Goal: Task Accomplishment & Management: Manage account settings

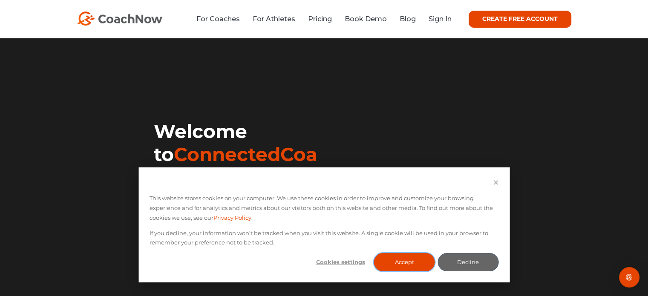
click at [402, 267] on button "Accept" at bounding box center [404, 262] width 61 height 18
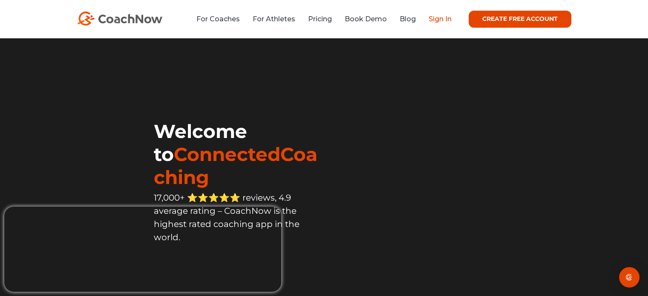
click at [441, 18] on link "Sign In" at bounding box center [439, 19] width 23 height 8
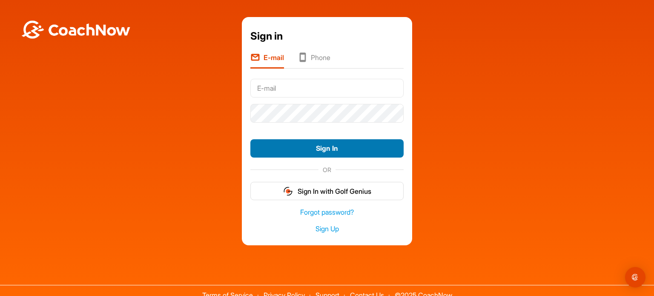
type input "[EMAIL_ADDRESS][DOMAIN_NAME]"
click at [313, 146] on button "Sign In" at bounding box center [326, 148] width 153 height 18
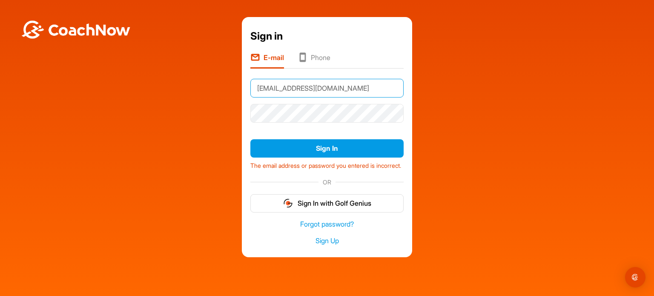
click at [341, 87] on input "[EMAIL_ADDRESS][DOMAIN_NAME]" at bounding box center [326, 88] width 153 height 19
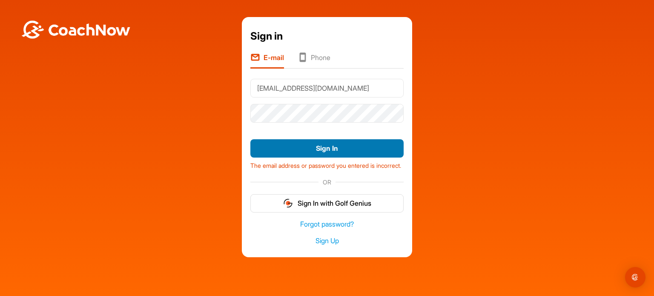
click at [319, 148] on button "Sign In" at bounding box center [326, 148] width 153 height 18
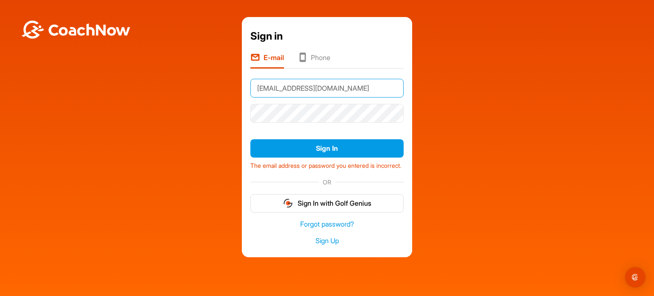
click at [327, 92] on input "[EMAIL_ADDRESS][DOMAIN_NAME]" at bounding box center [326, 88] width 153 height 19
click at [315, 59] on li "Phone" at bounding box center [314, 60] width 33 height 16
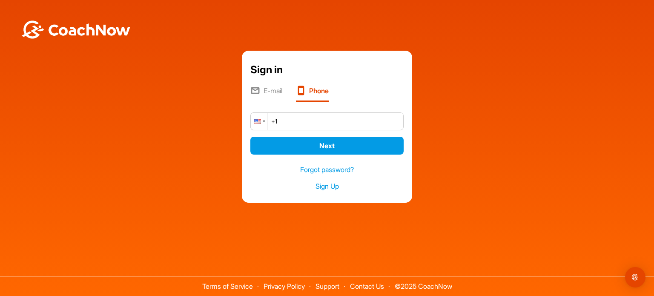
click at [263, 119] on div at bounding box center [259, 121] width 16 height 17
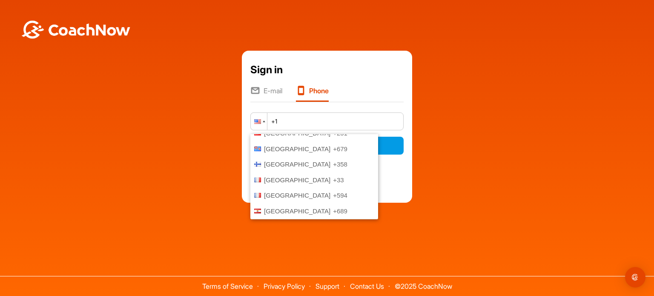
scroll to position [933, 0]
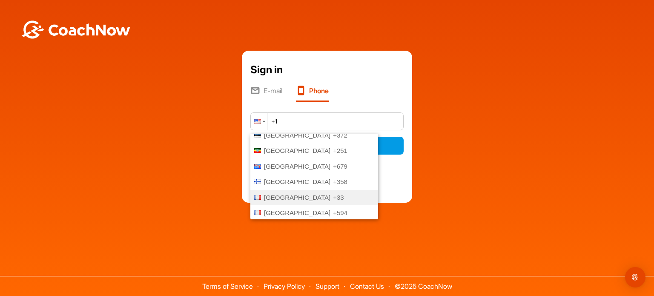
click at [283, 194] on span "[GEOGRAPHIC_DATA]" at bounding box center [297, 197] width 66 height 7
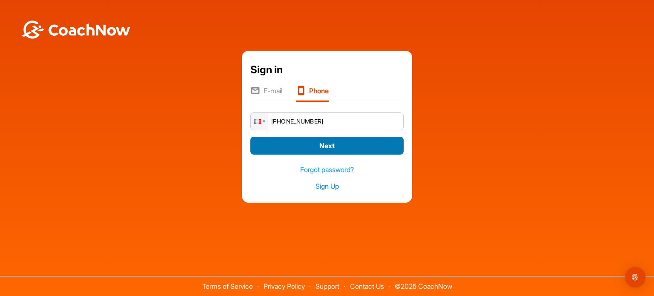
click at [324, 148] on button "Next" at bounding box center [326, 146] width 153 height 18
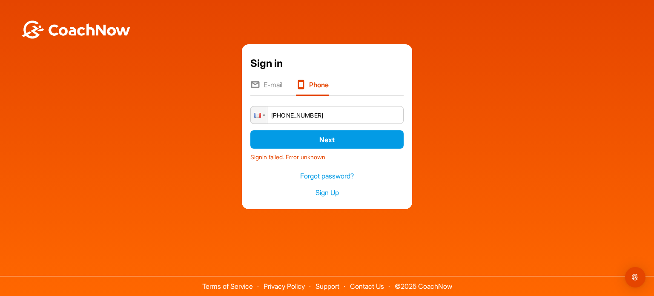
click at [284, 115] on input "[PHONE_NUMBER]" at bounding box center [326, 115] width 153 height 18
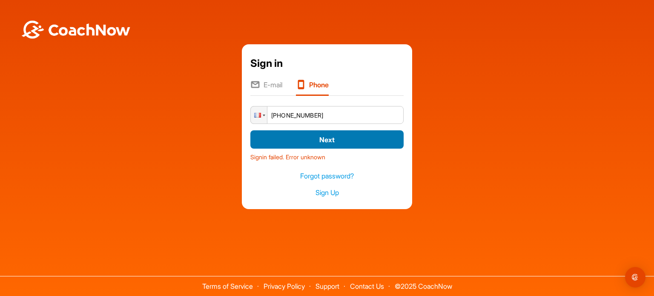
click at [322, 139] on button "Next" at bounding box center [326, 139] width 153 height 18
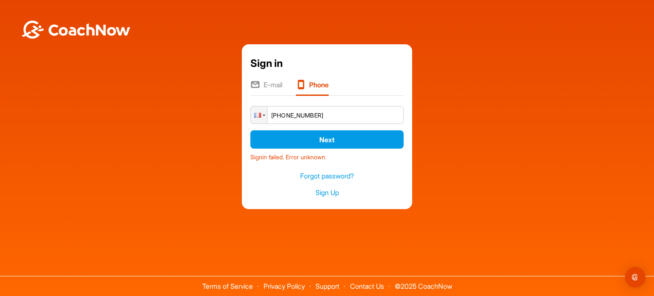
click at [331, 118] on input "[PHONE_NUMBER]" at bounding box center [326, 115] width 153 height 18
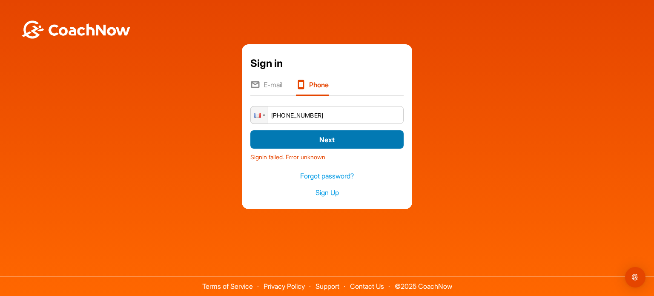
type input "[PHONE_NUMBER]"
click at [323, 141] on button "Next" at bounding box center [326, 139] width 153 height 18
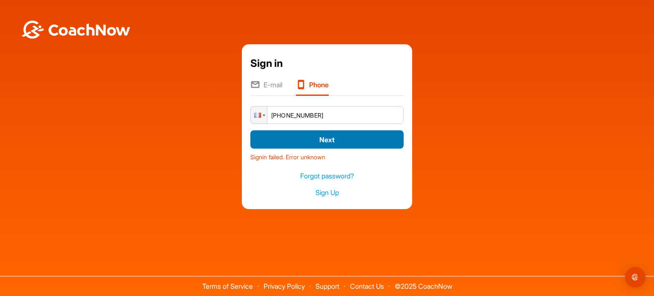
click at [323, 141] on button "Next" at bounding box center [326, 139] width 153 height 18
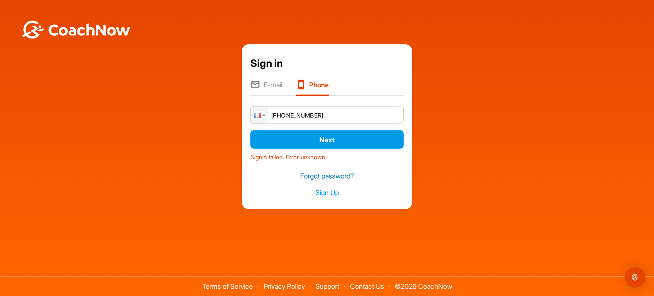
click at [329, 176] on link "Forgot password?" at bounding box center [326, 176] width 153 height 10
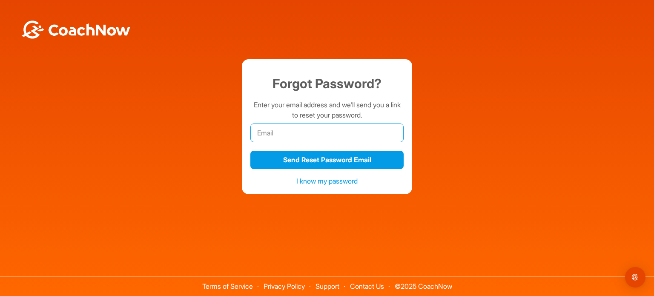
click at [287, 131] on input "email" at bounding box center [326, 132] width 153 height 19
type input "[EMAIL_ADDRESS][DOMAIN_NAME]"
